Goal: Task Accomplishment & Management: Complete application form

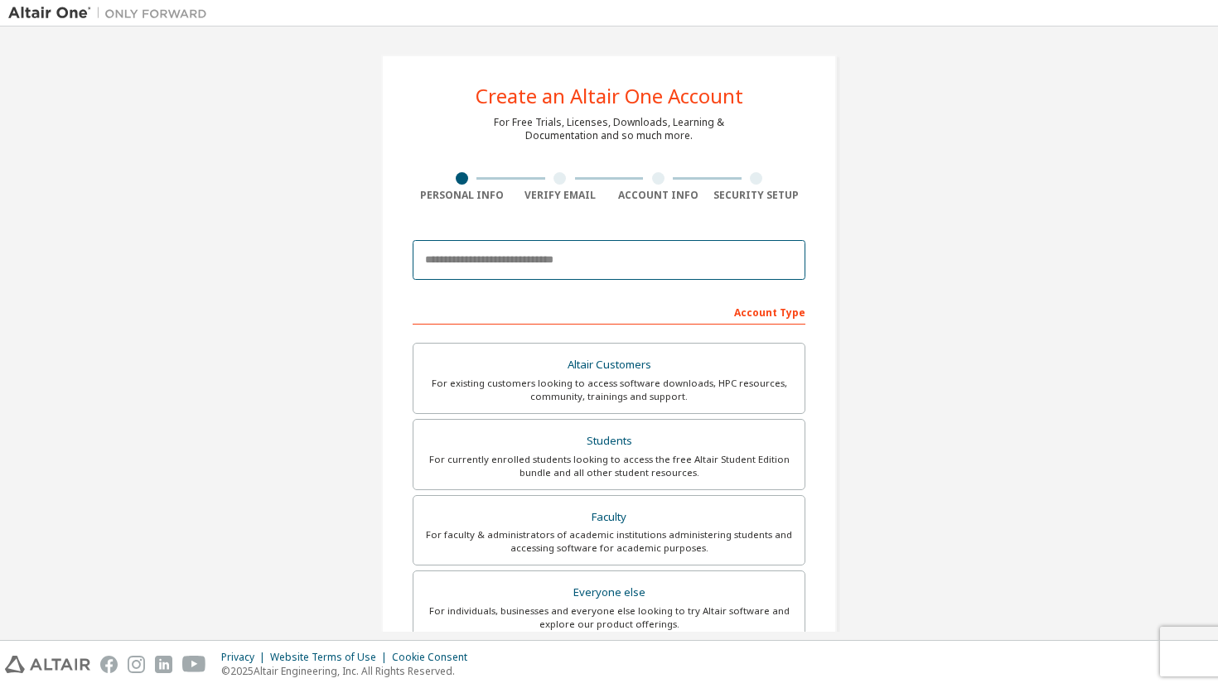
click at [490, 258] on input "email" at bounding box center [609, 260] width 393 height 40
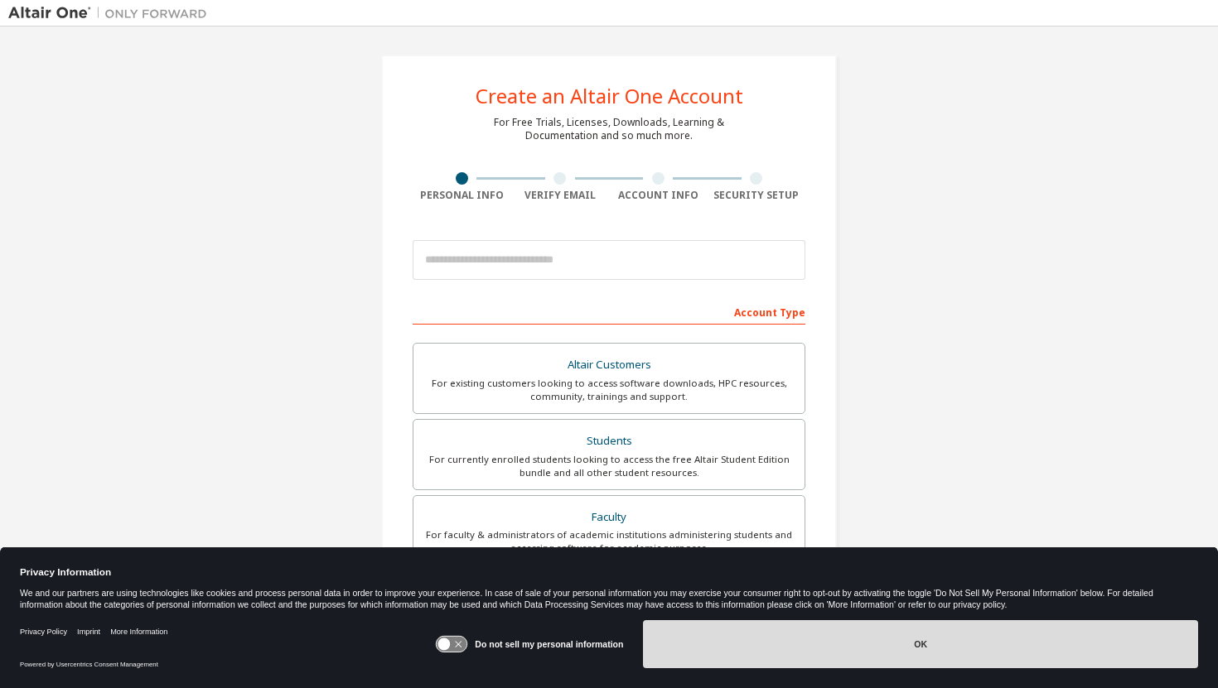
click at [761, 653] on button "OK" at bounding box center [920, 645] width 555 height 48
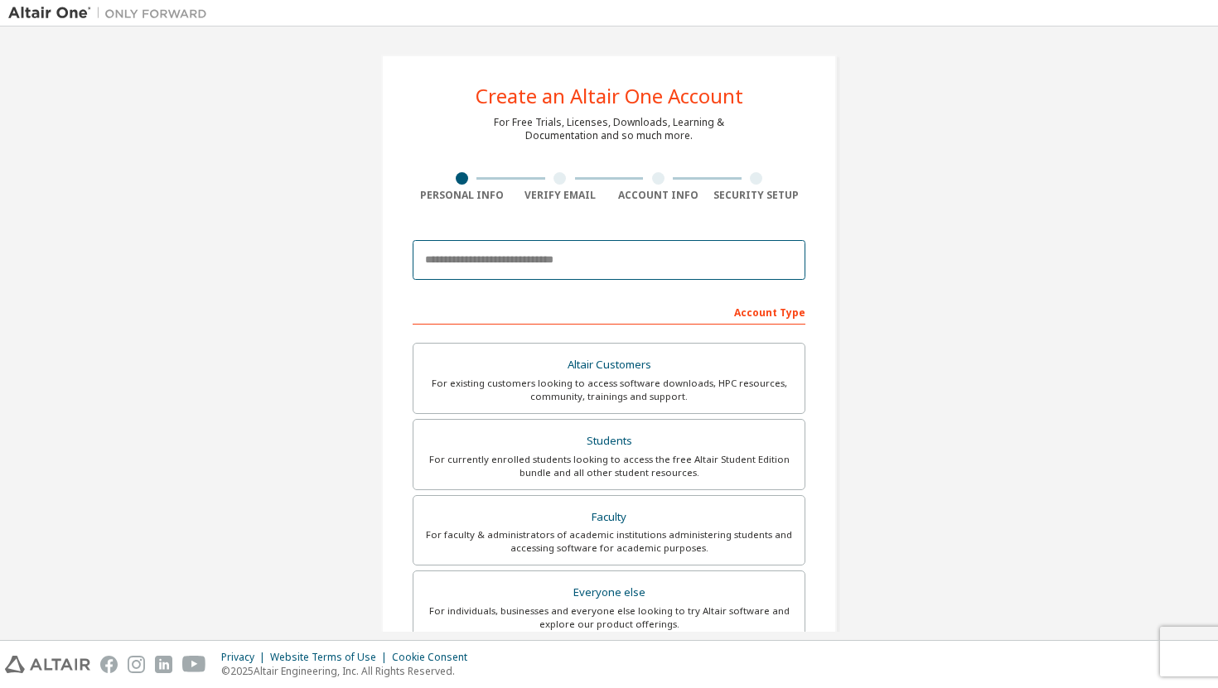
click at [509, 266] on input "email" at bounding box center [609, 260] width 393 height 40
type input "*"
type input "**********"
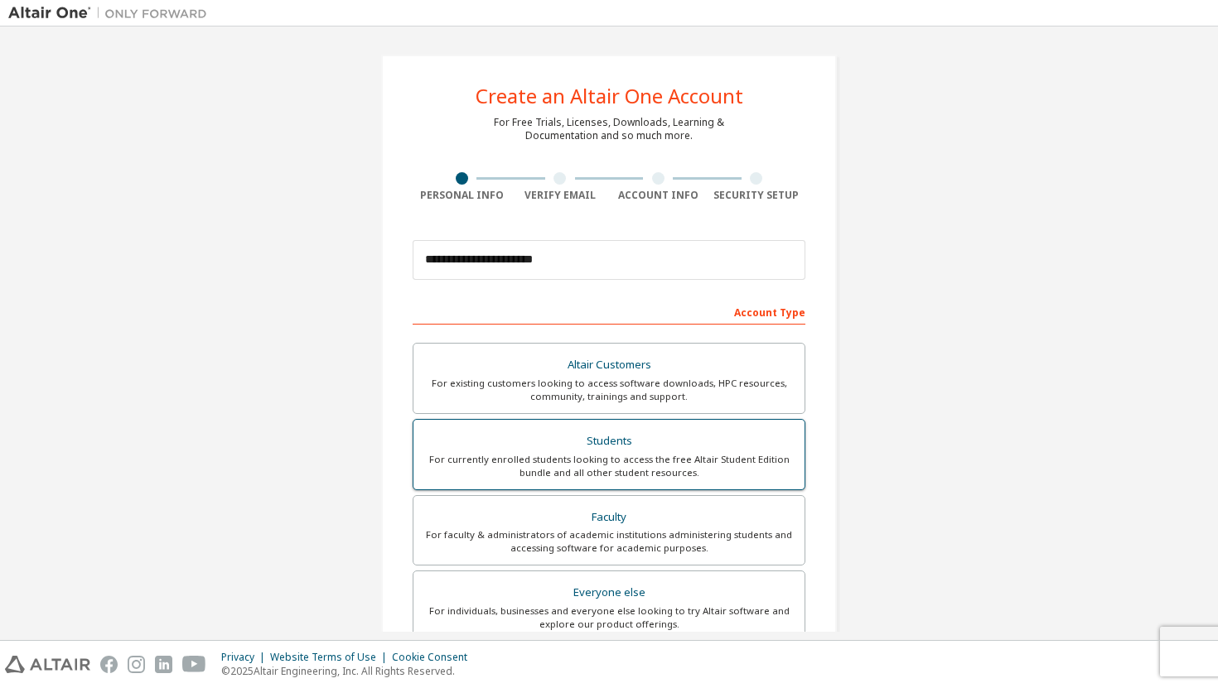
click at [641, 437] on div "Students" at bounding box center [608, 441] width 371 height 23
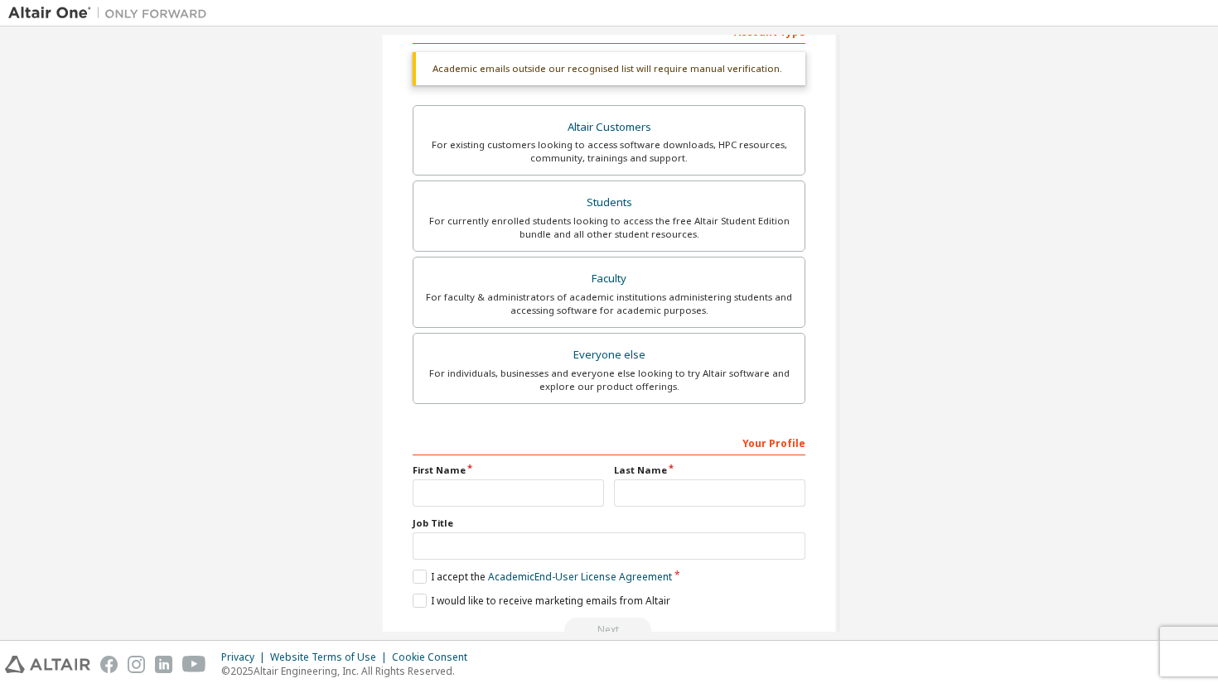
scroll to position [323, 0]
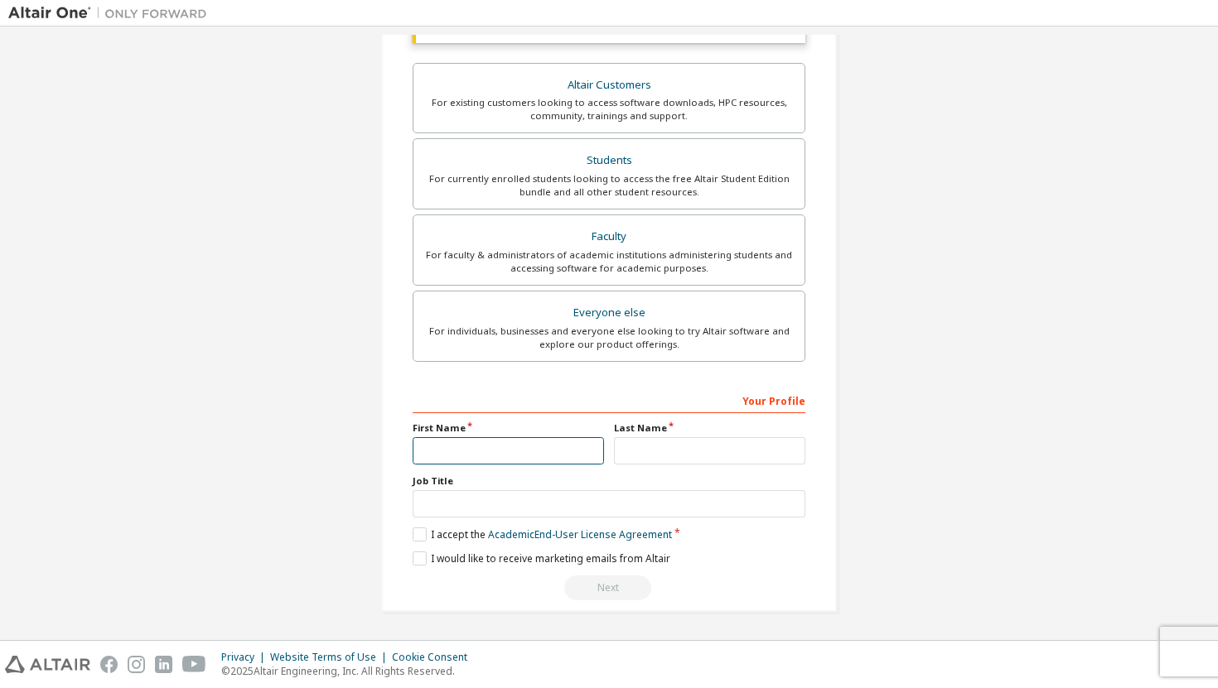
click at [485, 448] on input "text" at bounding box center [508, 450] width 191 height 27
type input "******"
click at [673, 451] on input "text" at bounding box center [709, 450] width 191 height 27
type input "****"
click at [418, 529] on label "I accept the Academic End-User License Agreement" at bounding box center [542, 535] width 259 height 14
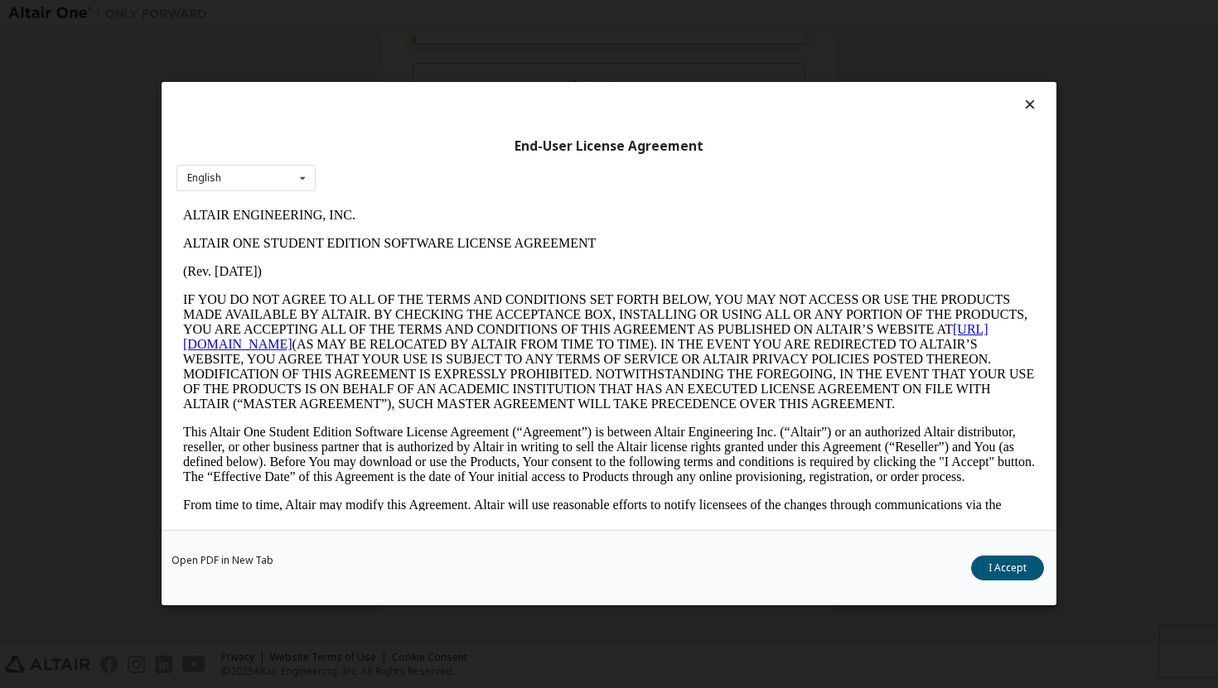
scroll to position [0, 0]
click at [981, 571] on button "I Accept" at bounding box center [1007, 569] width 73 height 25
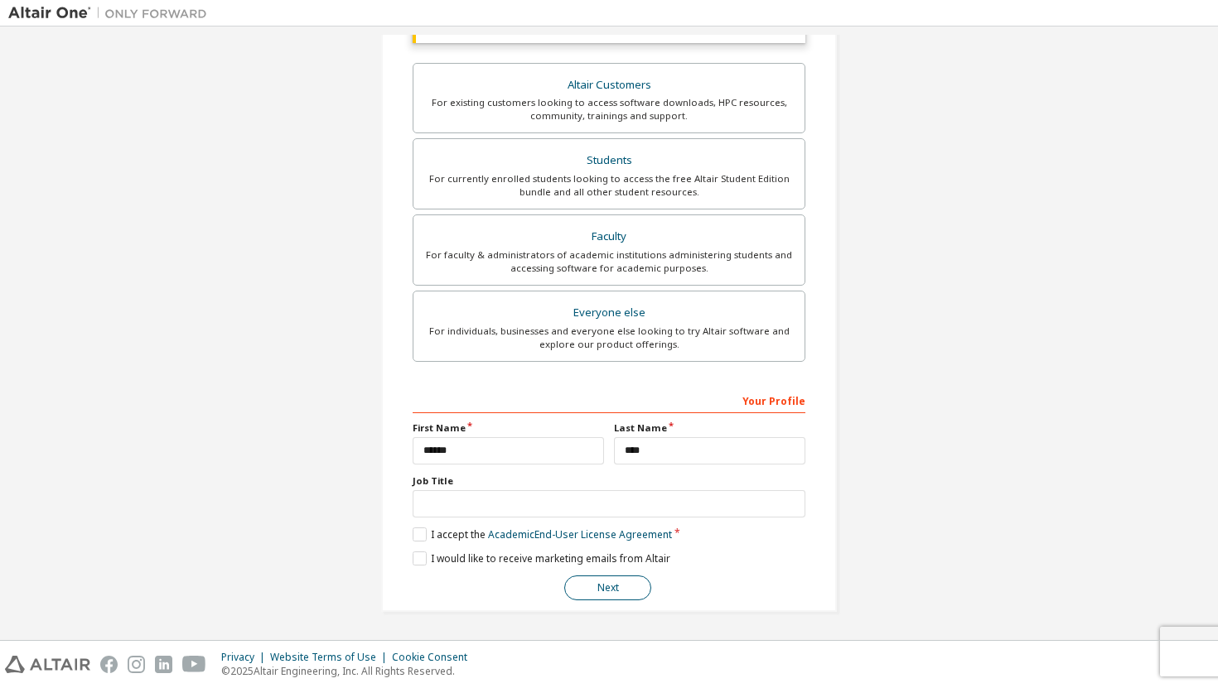
click at [611, 577] on button "Next" at bounding box center [607, 588] width 87 height 25
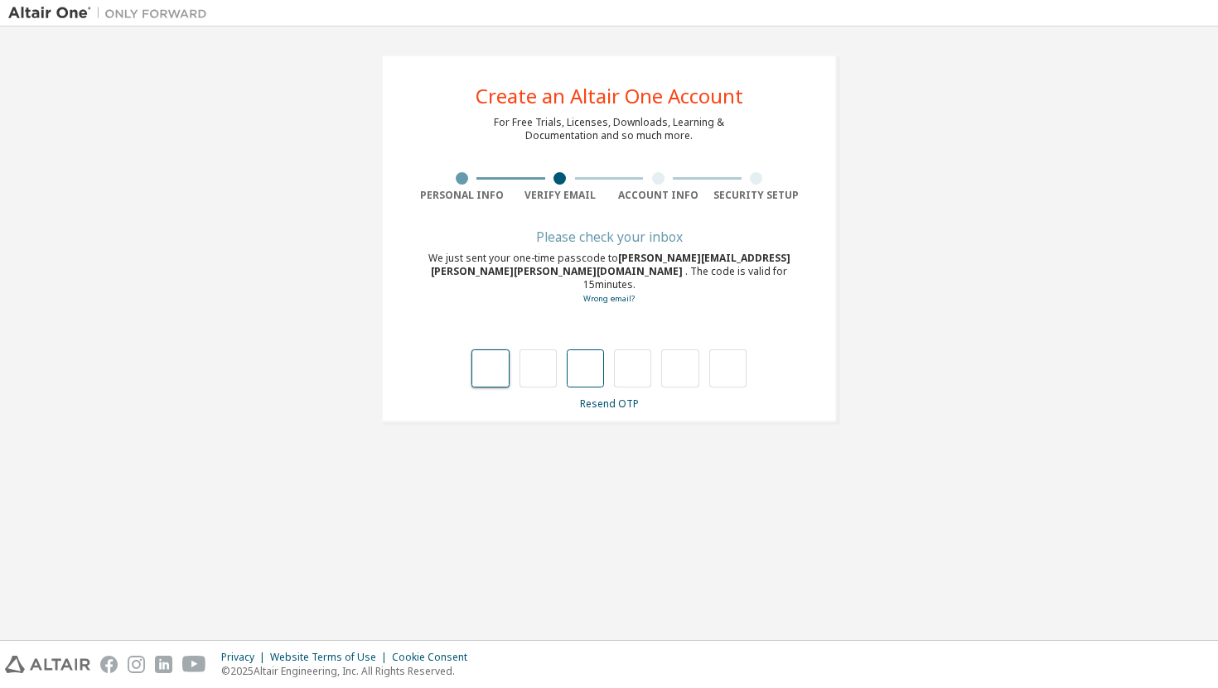
type input "*"
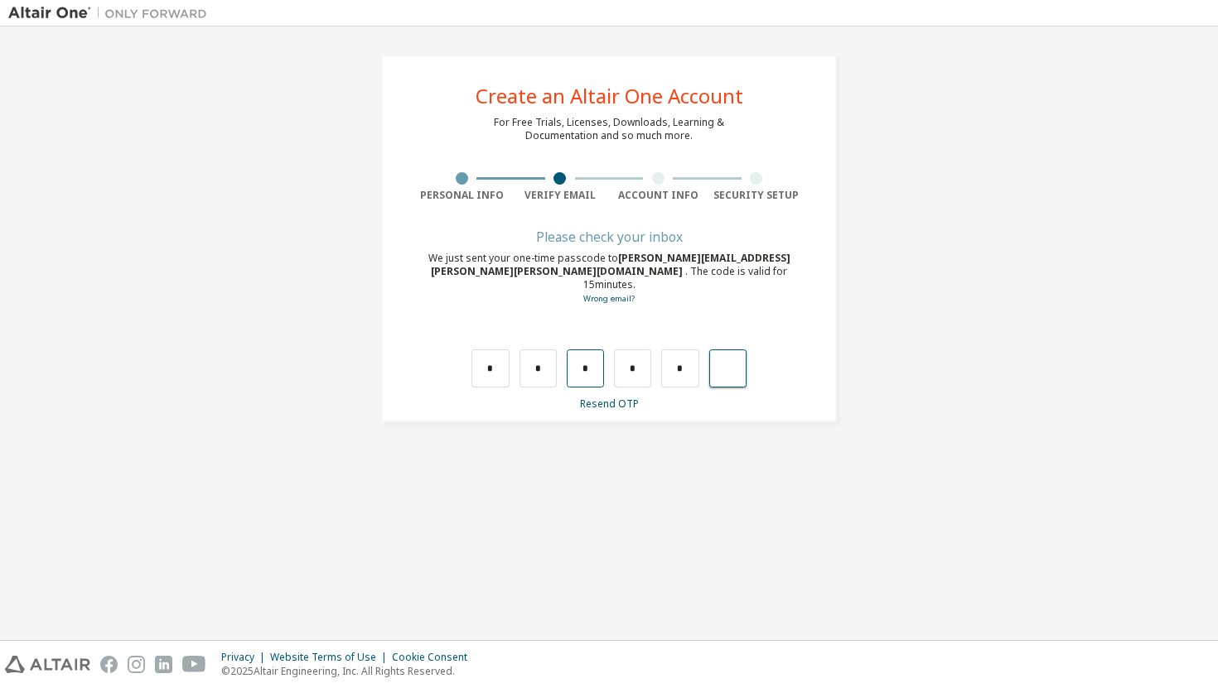
type input "*"
